Goal: Information Seeking & Learning: Learn about a topic

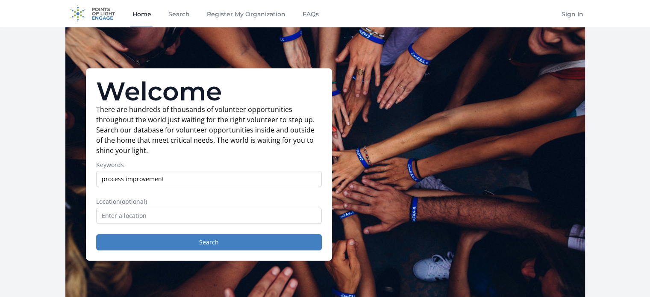
type input "process improvement"
click at [96, 234] on button "Search" at bounding box center [209, 242] width 226 height 16
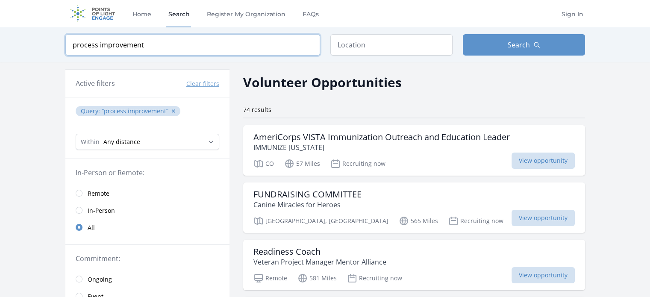
drag, startPoint x: 194, startPoint y: 42, endPoint x: 0, endPoint y: 39, distance: 193.6
click at [0, 36] on div "Keyword process improvement Location Search" at bounding box center [325, 44] width 650 height 35
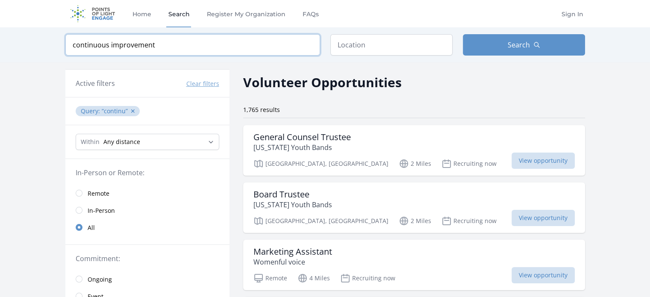
click button "submit" at bounding box center [0, 0] width 0 height 0
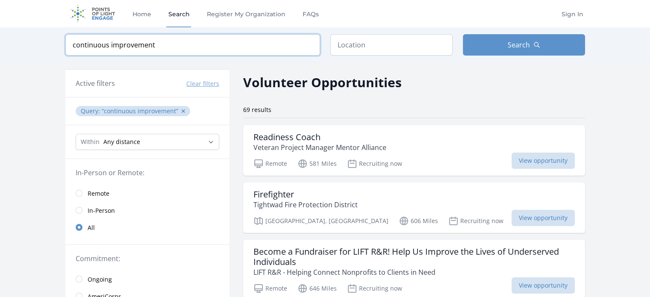
click at [184, 46] on input "continuous improvement" at bounding box center [192, 44] width 255 height 21
click button "submit" at bounding box center [0, 0] width 0 height 0
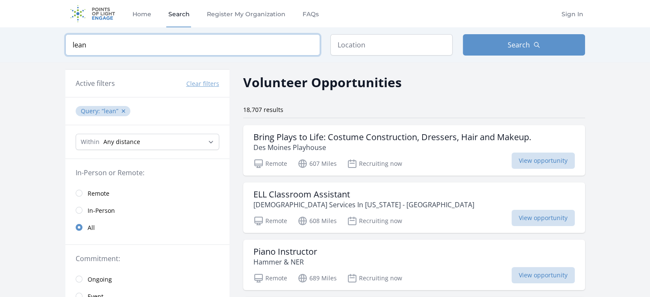
click at [120, 34] on input "lean" at bounding box center [192, 44] width 255 height 21
click button "submit" at bounding box center [0, 0] width 0 height 0
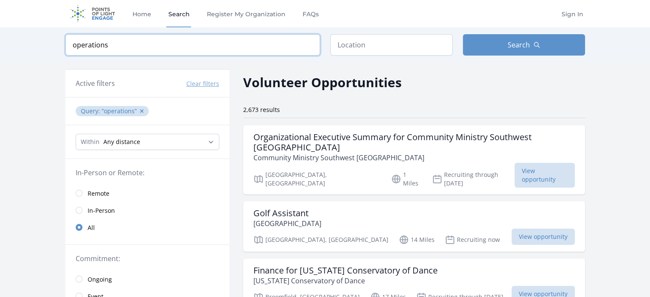
click at [133, 53] on input "operations" at bounding box center [192, 44] width 255 height 21
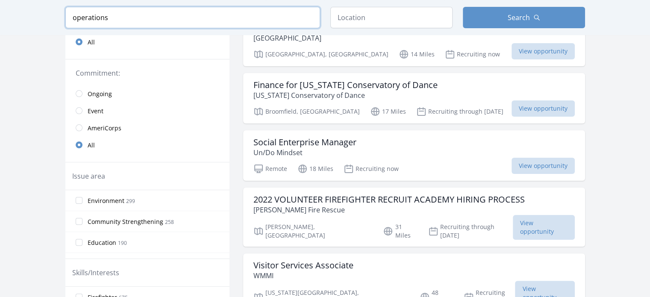
scroll to position [214, 0]
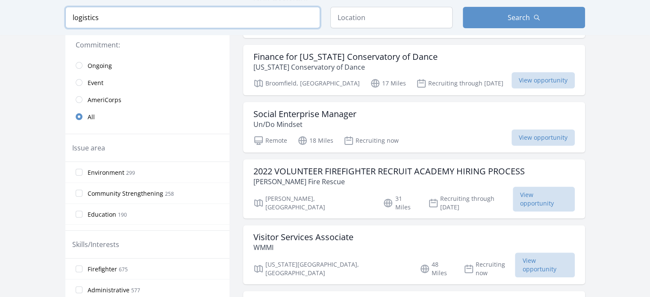
type input "logistics"
click button "submit" at bounding box center [0, 0] width 0 height 0
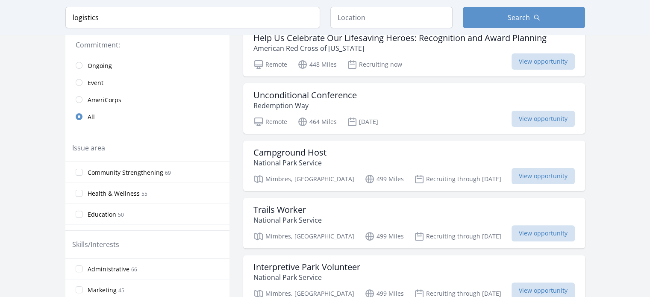
click at [509, 5] on div "Keyword logistics Location Search" at bounding box center [325, 17] width 547 height 35
click at [517, 16] on span "Search" at bounding box center [519, 17] width 22 height 10
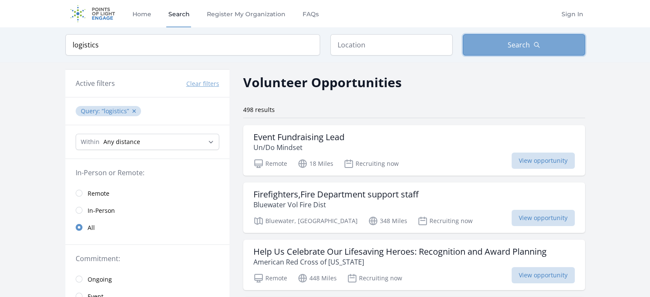
click at [502, 50] on button "Search" at bounding box center [524, 44] width 122 height 21
click at [247, 52] on input "logistics" at bounding box center [192, 44] width 255 height 21
click at [522, 38] on button "Search" at bounding box center [524, 44] width 122 height 21
click at [174, 22] on link "Search" at bounding box center [178, 13] width 25 height 27
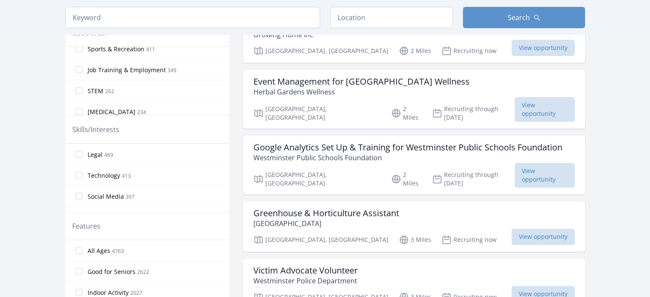
scroll to position [427, 0]
click at [79, 184] on input "Technology 413" at bounding box center [79, 187] width 7 height 7
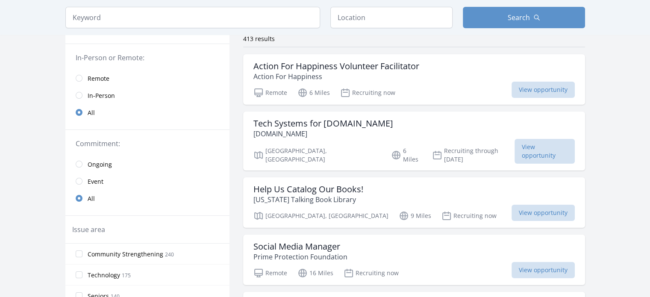
scroll to position [0, 0]
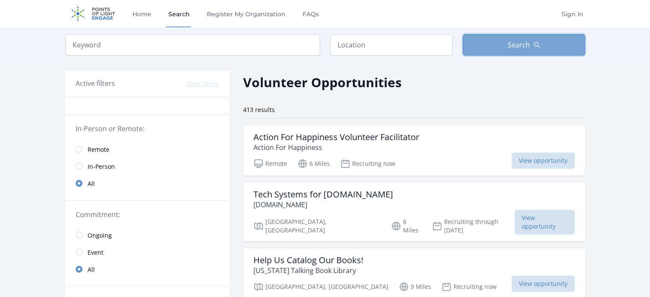
click at [515, 40] on span "Search" at bounding box center [519, 45] width 22 height 10
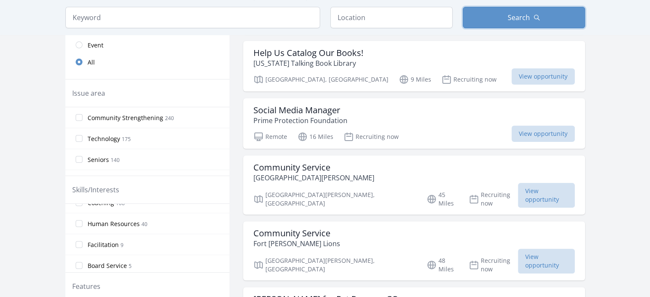
scroll to position [214, 0]
